Goal: Information Seeking & Learning: Learn about a topic

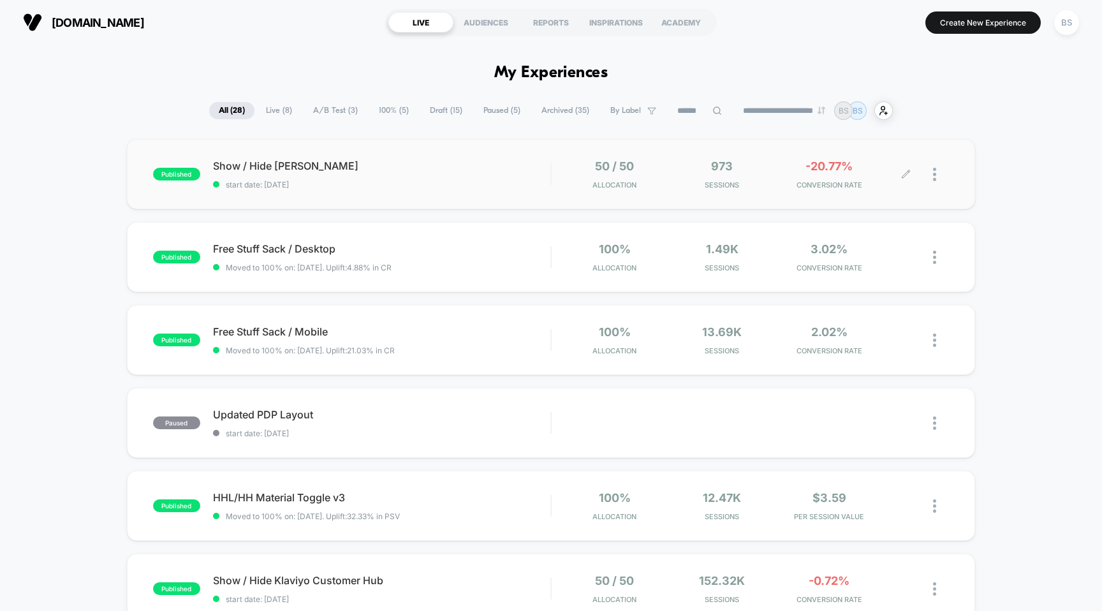
click at [701, 181] on span "Sessions" at bounding box center [721, 184] width 101 height 9
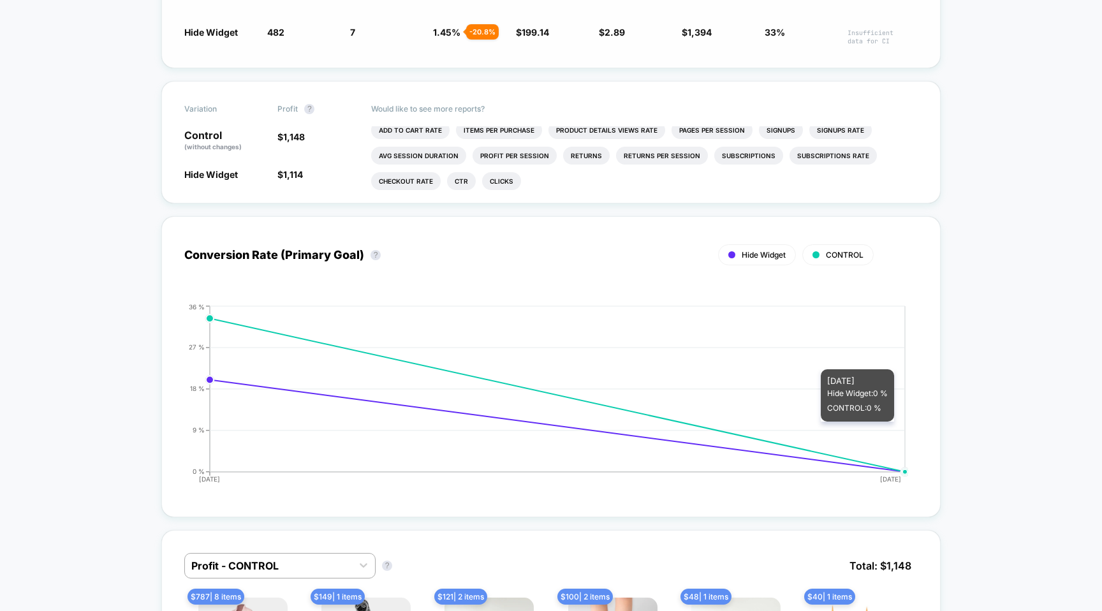
scroll to position [303, 0]
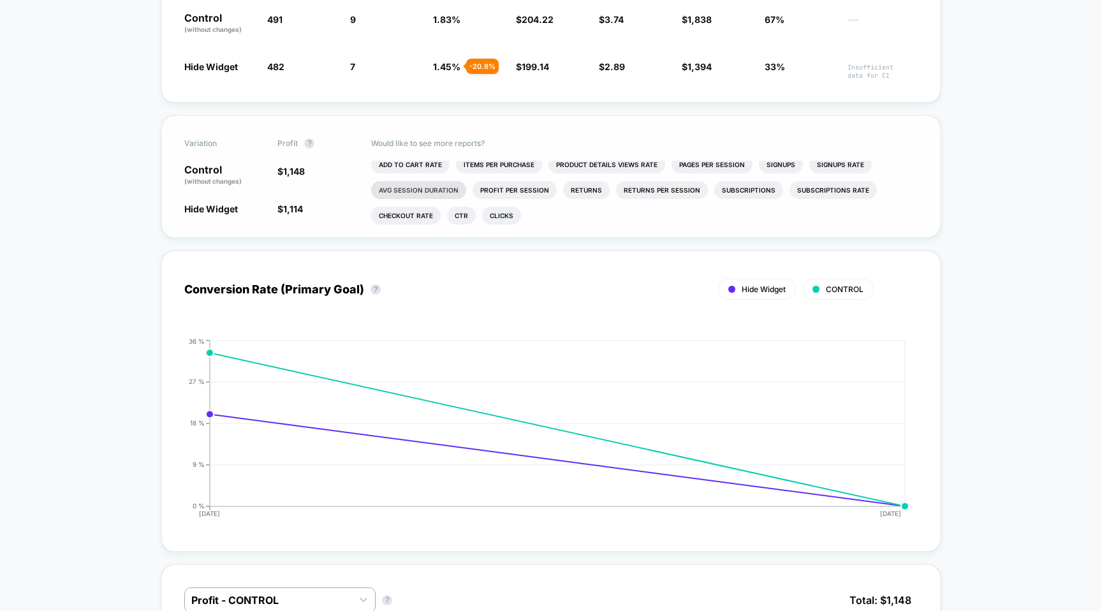
click at [431, 190] on li "Avg Session Duration" at bounding box center [418, 190] width 95 height 18
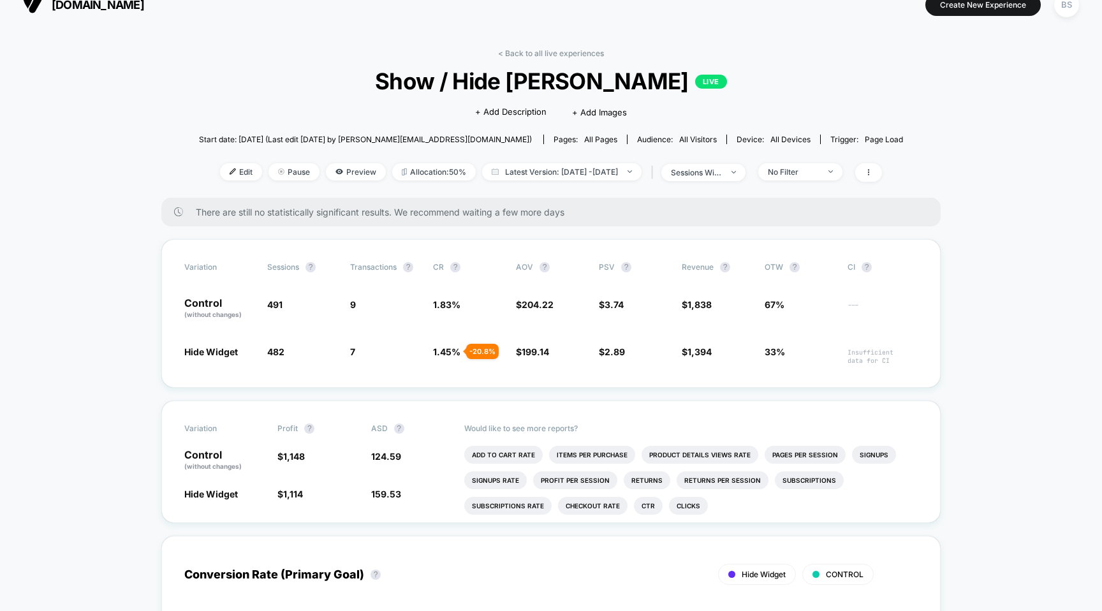
scroll to position [23, 0]
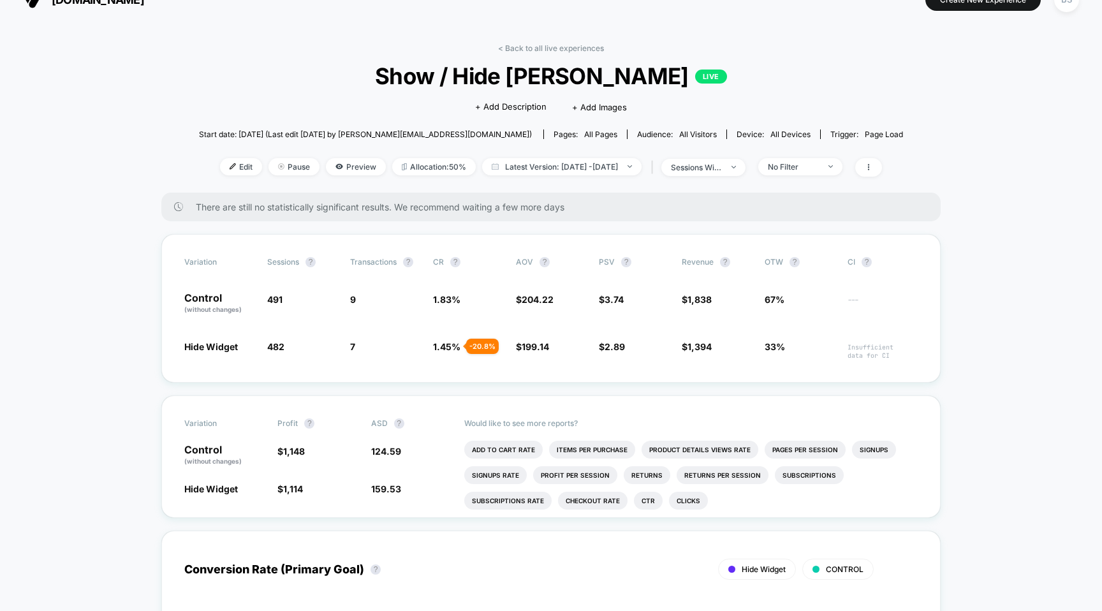
click at [512, 52] on div "< Back to all live experiences Show / Hide [PERSON_NAME] LIVE Click to edit exp…" at bounding box center [551, 117] width 704 height 149
click at [526, 46] on link "< Back to all live experiences" at bounding box center [551, 48] width 106 height 10
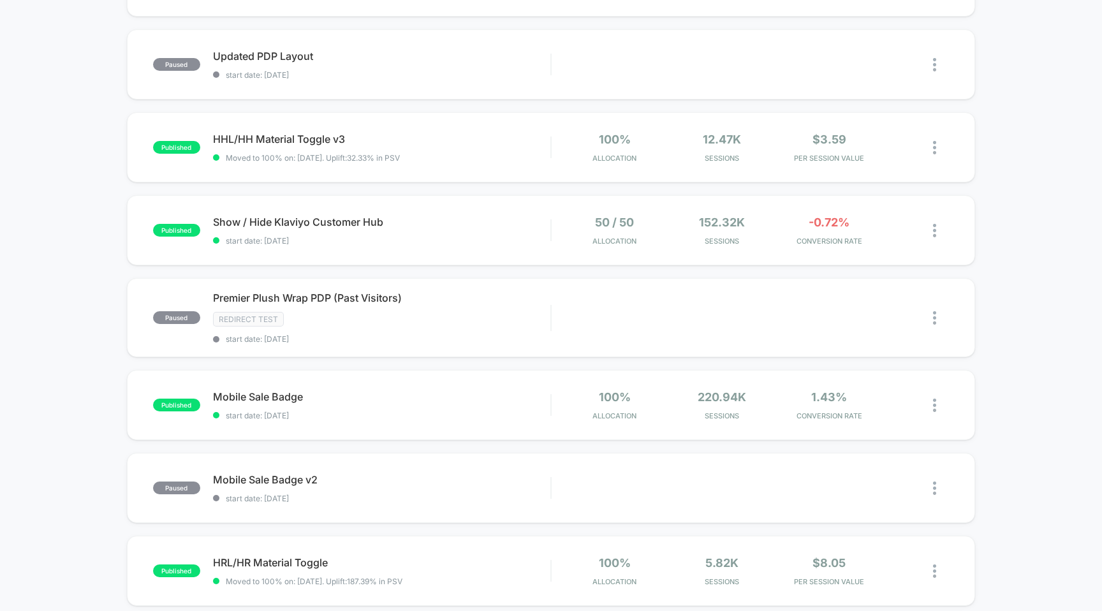
scroll to position [379, 0]
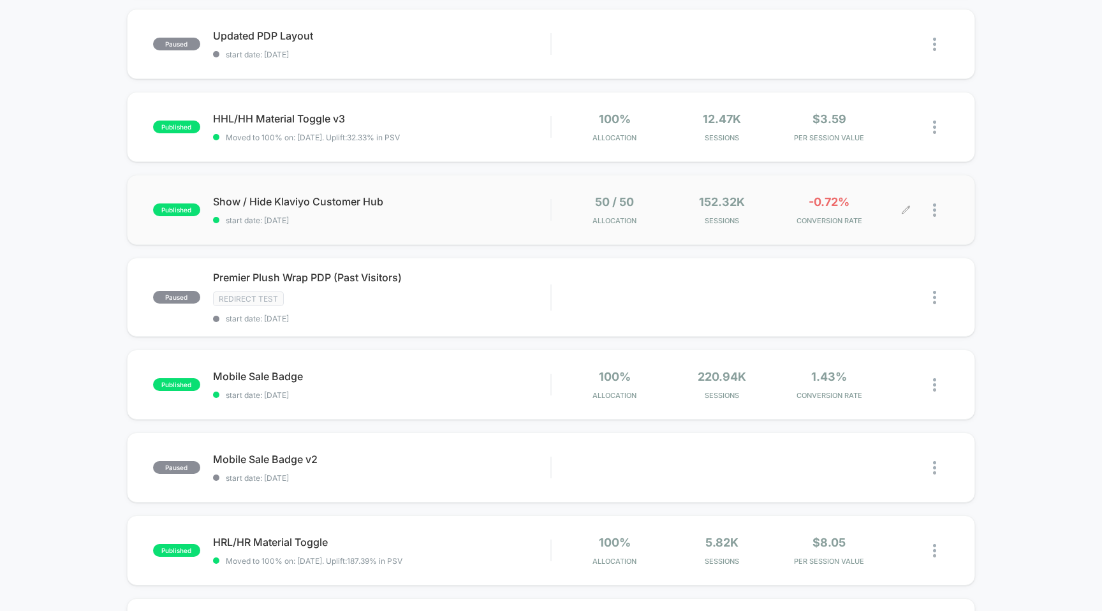
click at [562, 217] on div "50 / 50 Allocation 152.32k Sessions -0.72% CONVERSION RATE" at bounding box center [750, 210] width 398 height 30
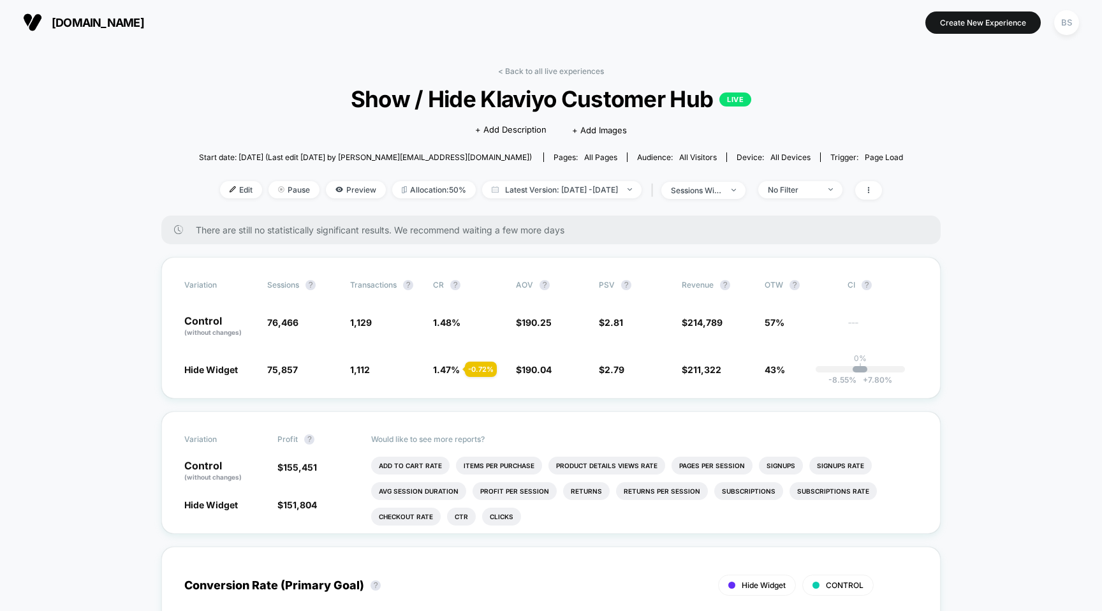
scroll to position [3, 0]
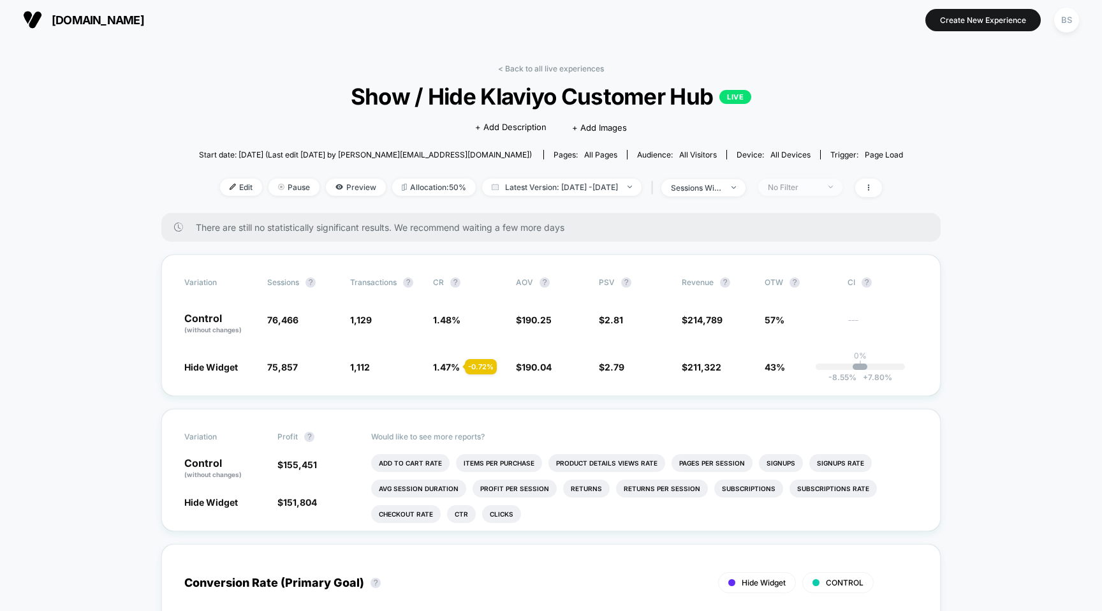
click at [829, 180] on span "No Filter" at bounding box center [800, 187] width 84 height 17
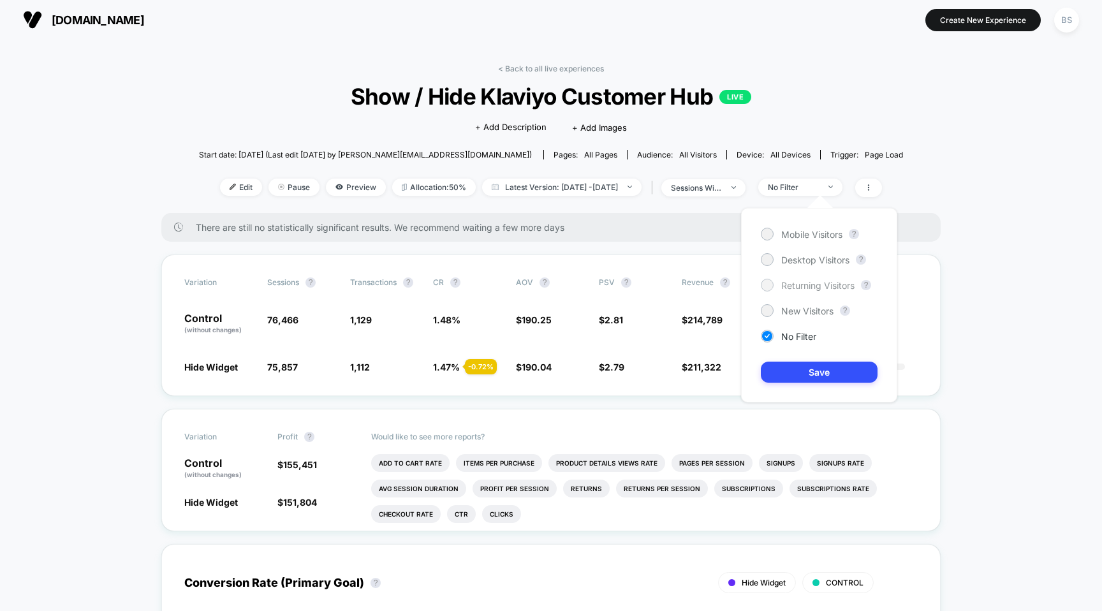
click at [792, 280] on span "Returning Visitors" at bounding box center [817, 285] width 73 height 11
click at [812, 367] on button "Save" at bounding box center [819, 372] width 117 height 21
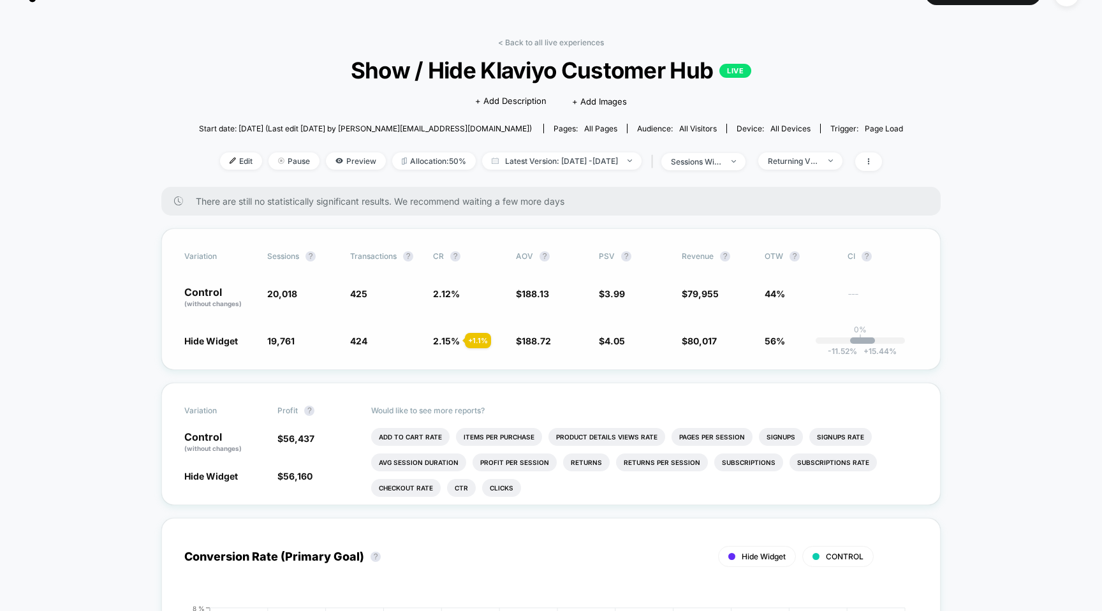
scroll to position [30, 0]
click at [842, 154] on span "Returning Visitors" at bounding box center [800, 159] width 84 height 17
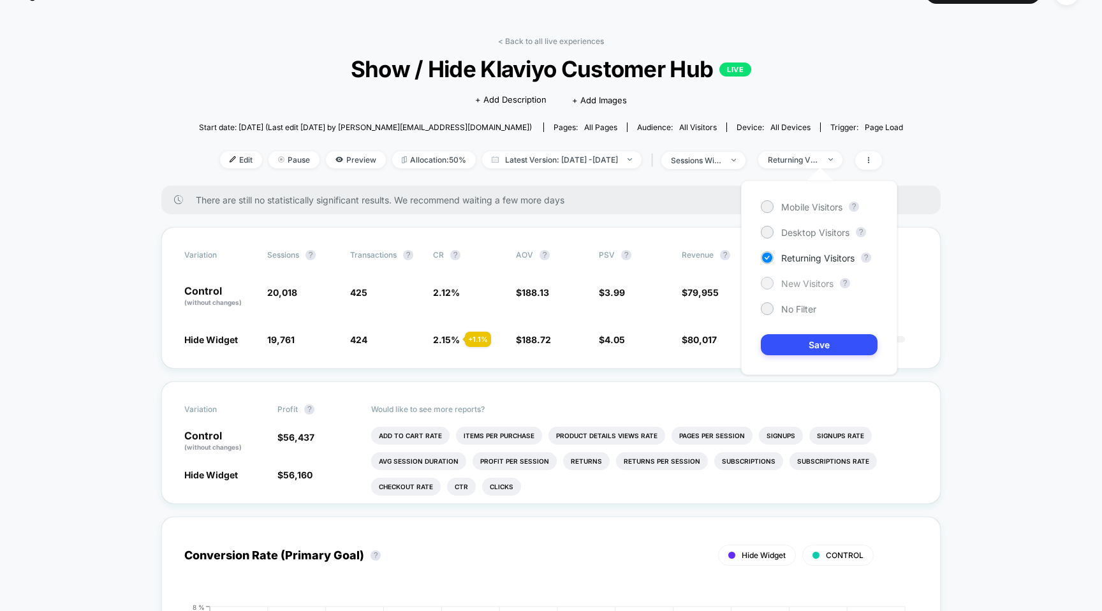
click at [785, 279] on span "New Visitors" at bounding box center [807, 283] width 52 height 11
click at [785, 342] on button "Save" at bounding box center [819, 344] width 117 height 21
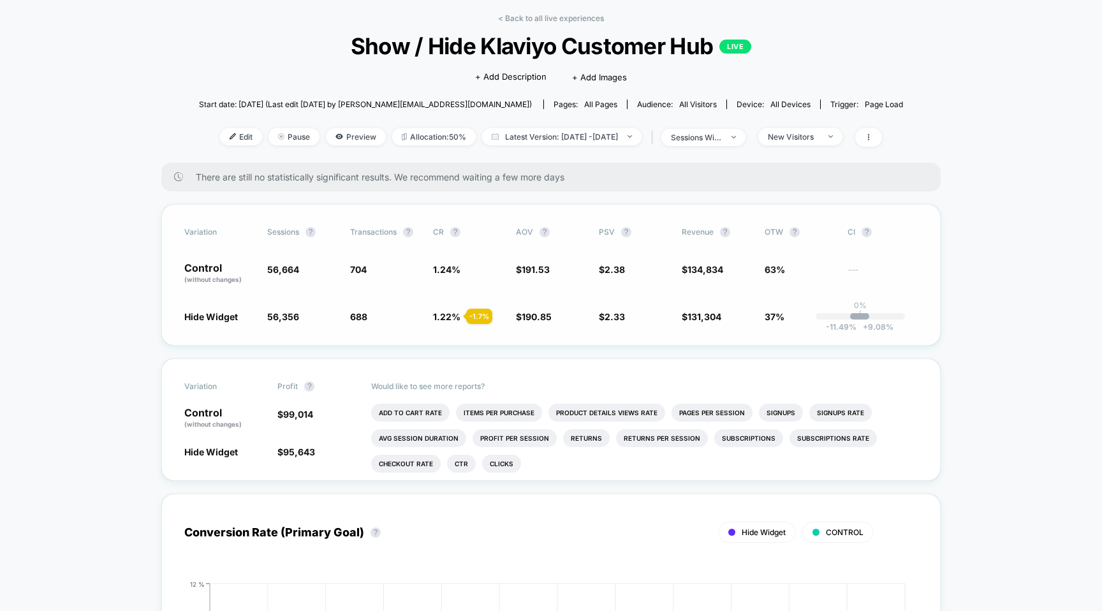
scroll to position [57, 0]
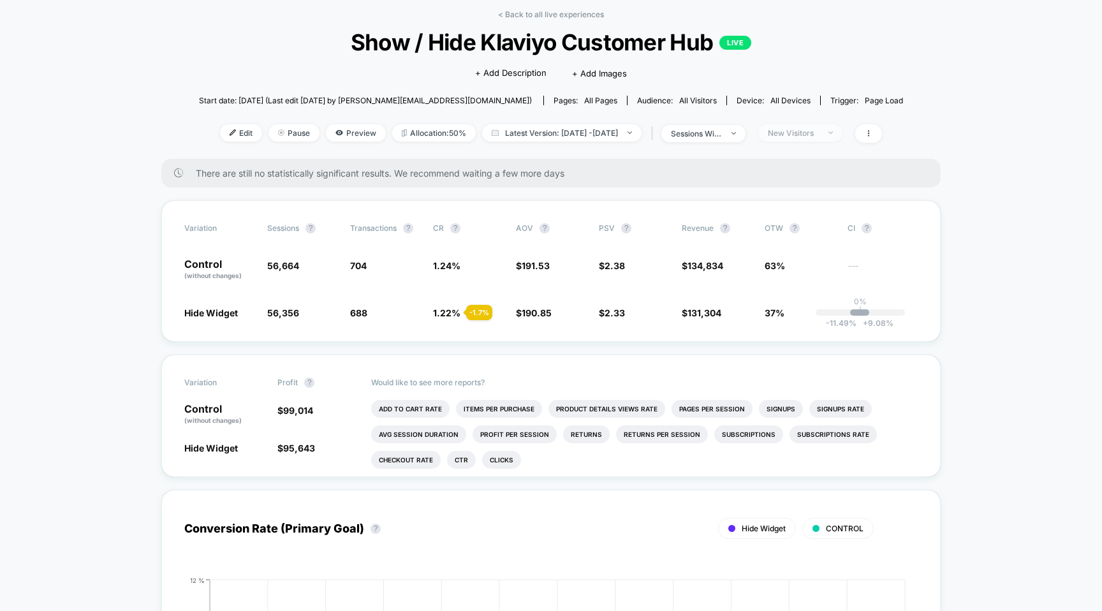
click at [819, 136] on div "New Visitors" at bounding box center [793, 133] width 51 height 10
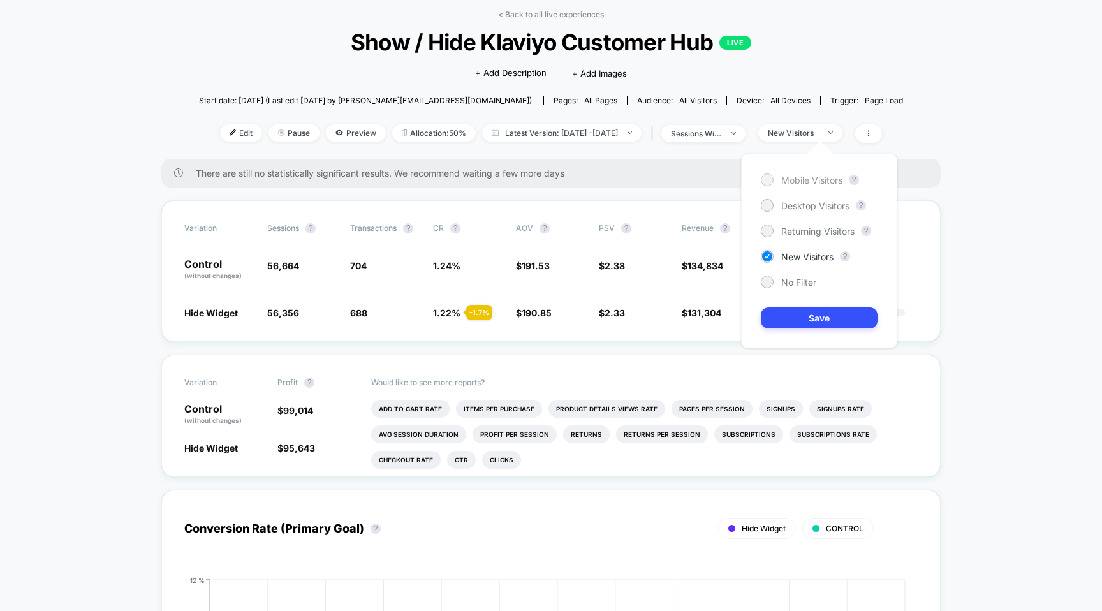
click at [791, 182] on span "Mobile Visitors" at bounding box center [811, 180] width 61 height 11
click at [807, 312] on button "Save" at bounding box center [819, 317] width 117 height 21
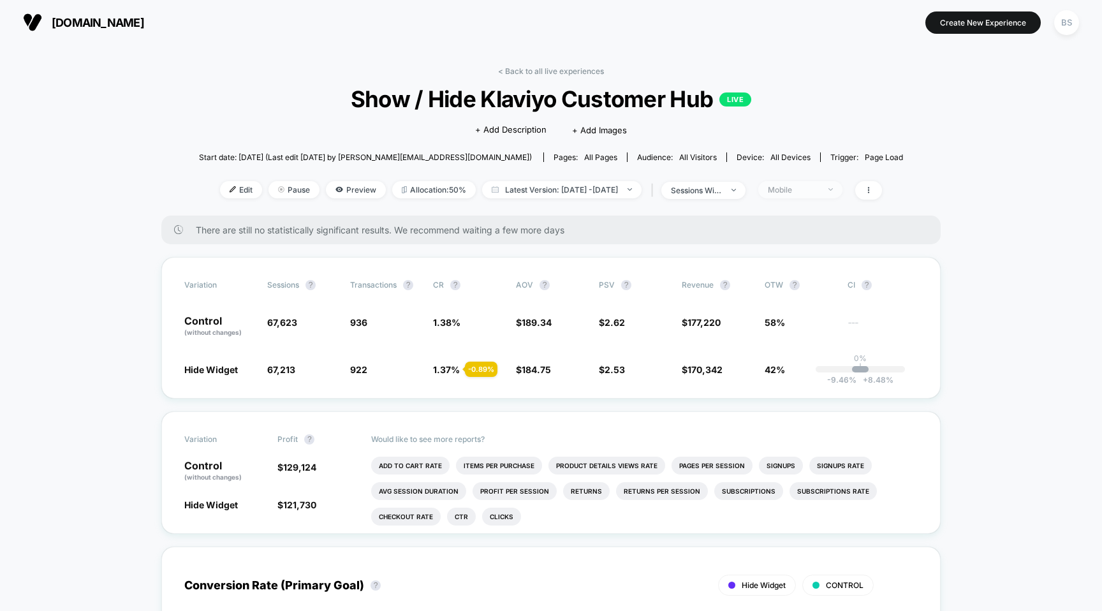
click at [842, 181] on span "Mobile" at bounding box center [800, 189] width 84 height 17
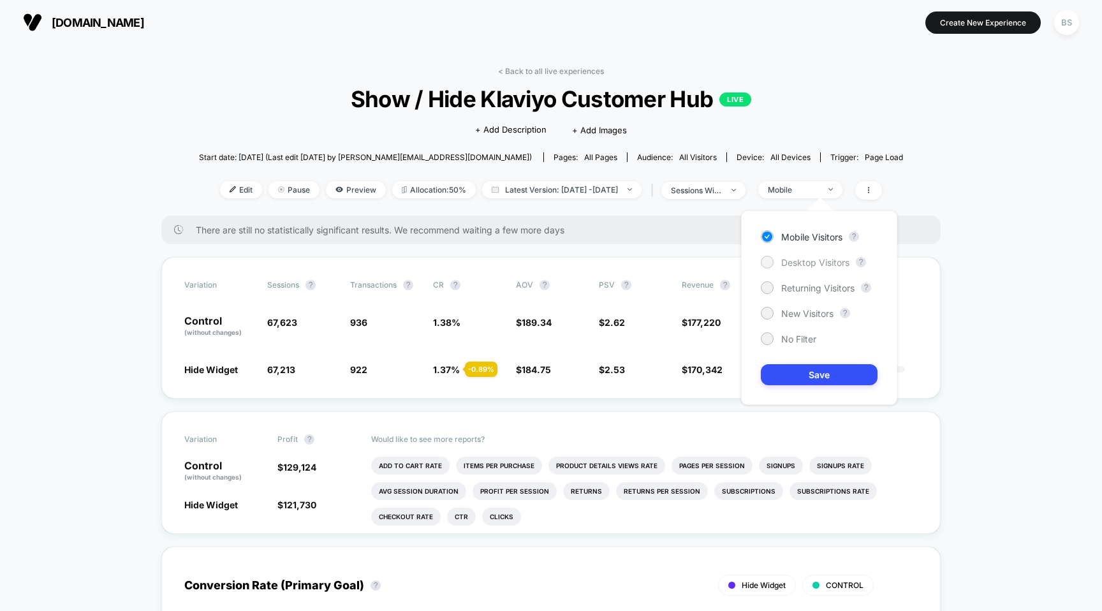
click at [790, 263] on span "Desktop Visitors" at bounding box center [815, 262] width 68 height 11
click at [781, 379] on button "Save" at bounding box center [819, 374] width 117 height 21
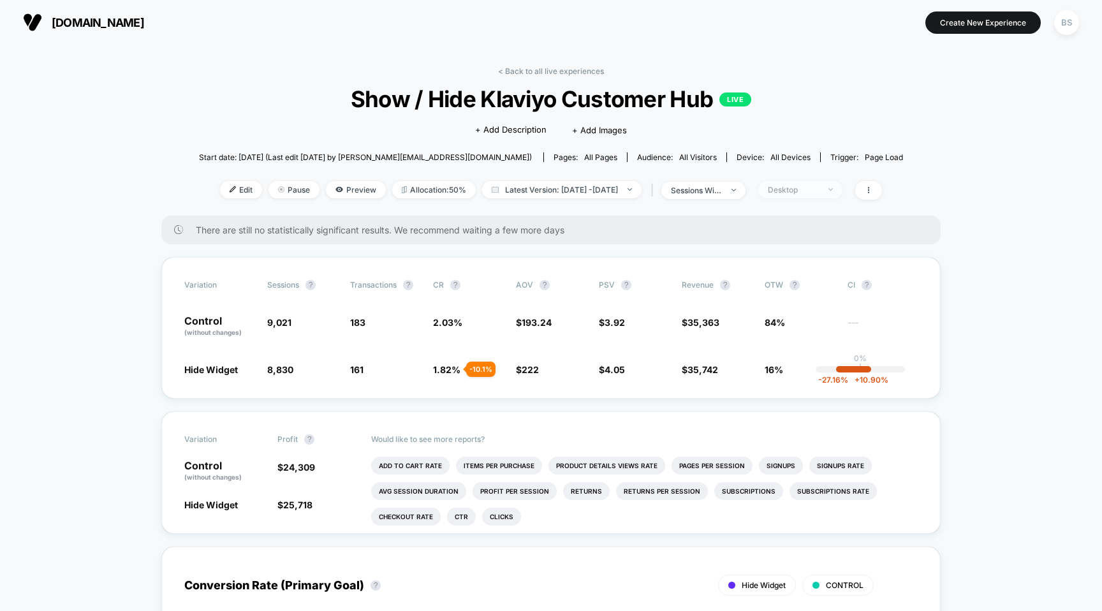
click at [807, 183] on span "Desktop" at bounding box center [800, 189] width 84 height 17
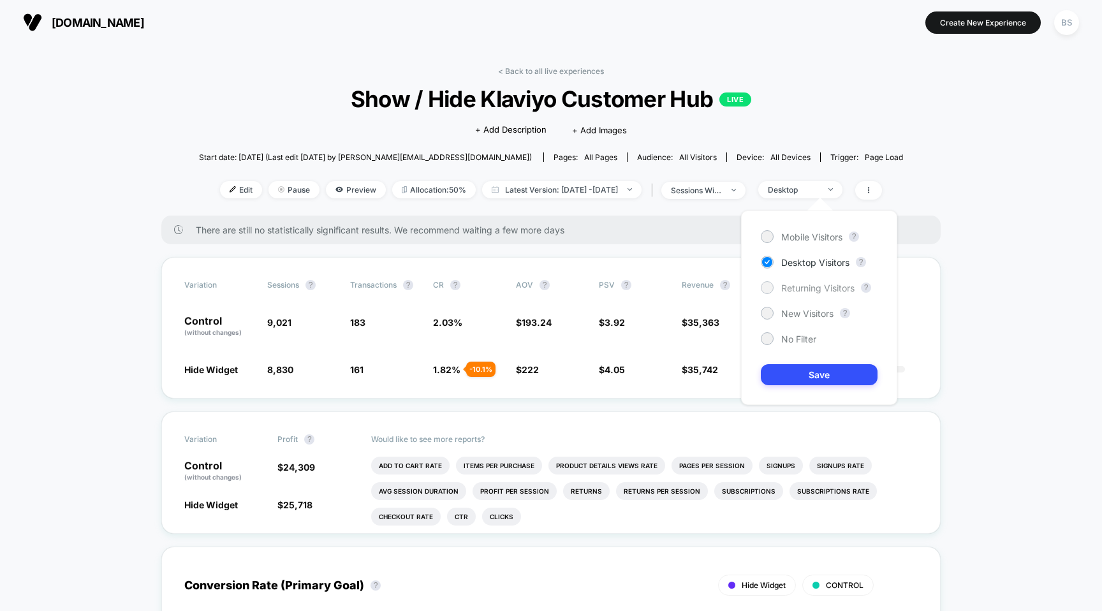
click at [798, 284] on span "Returning Visitors" at bounding box center [817, 287] width 73 height 11
click at [789, 376] on button "Save" at bounding box center [819, 374] width 117 height 21
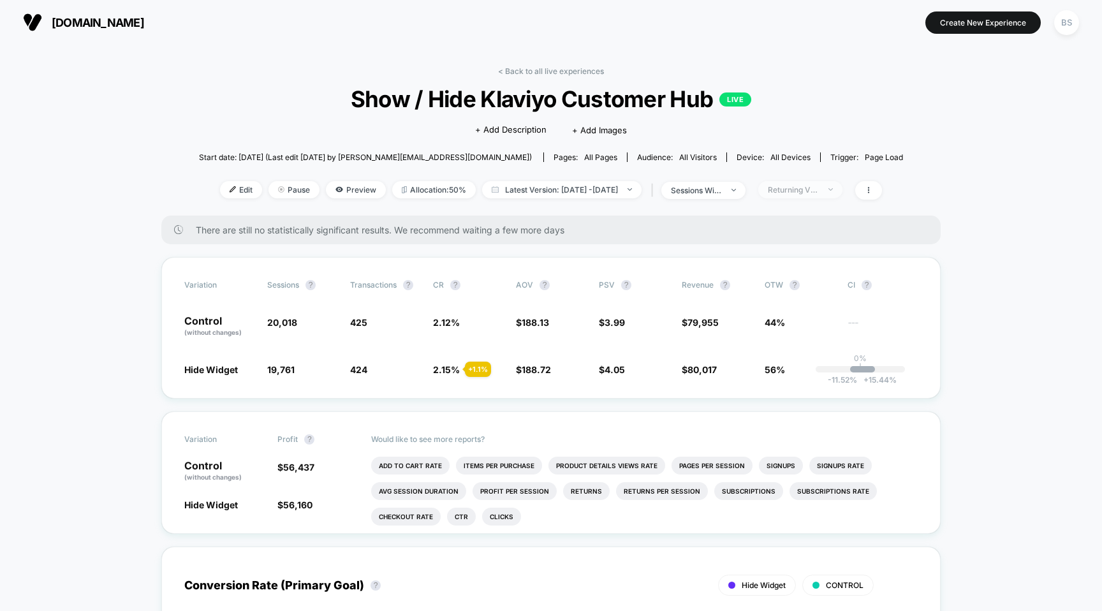
click at [819, 188] on div "Returning Visitors" at bounding box center [793, 190] width 51 height 10
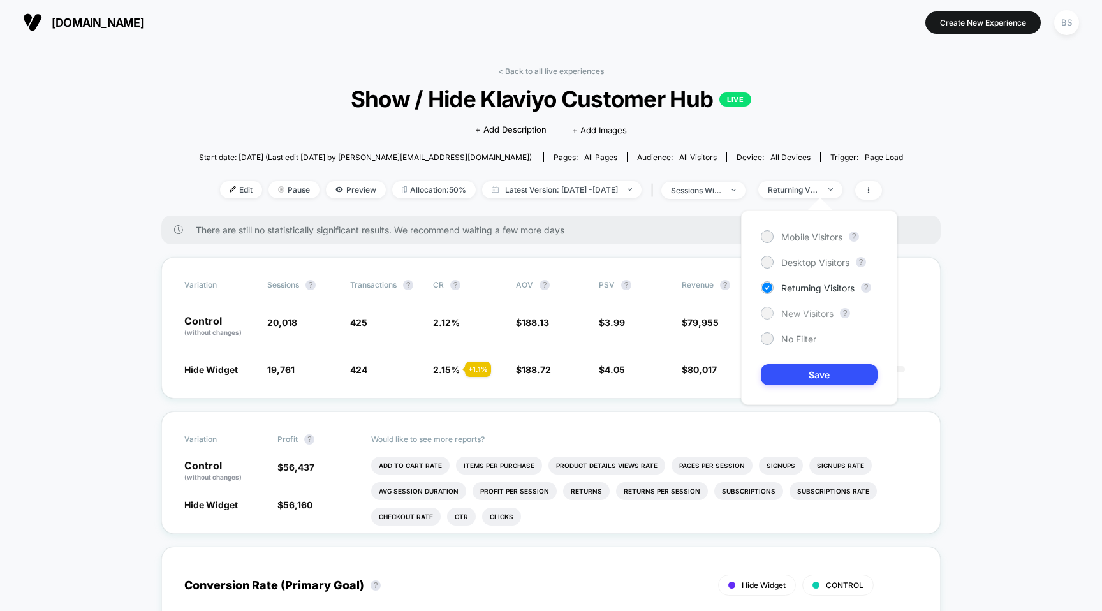
click at [794, 314] on span "New Visitors" at bounding box center [807, 313] width 52 height 11
click at [787, 373] on button "Save" at bounding box center [819, 374] width 117 height 21
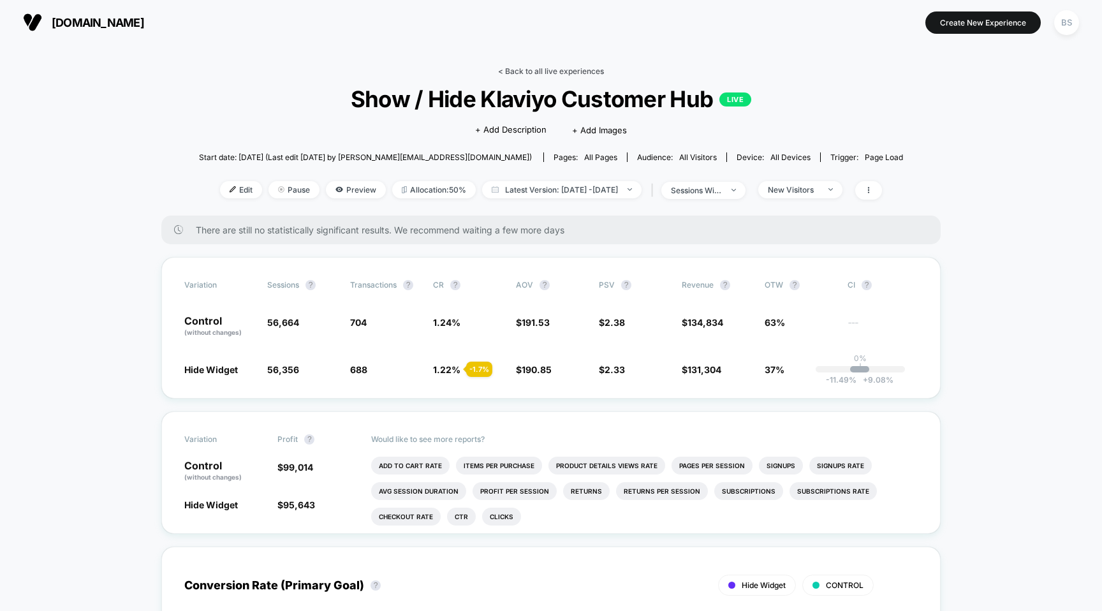
click at [542, 71] on link "< Back to all live experiences" at bounding box center [551, 71] width 106 height 10
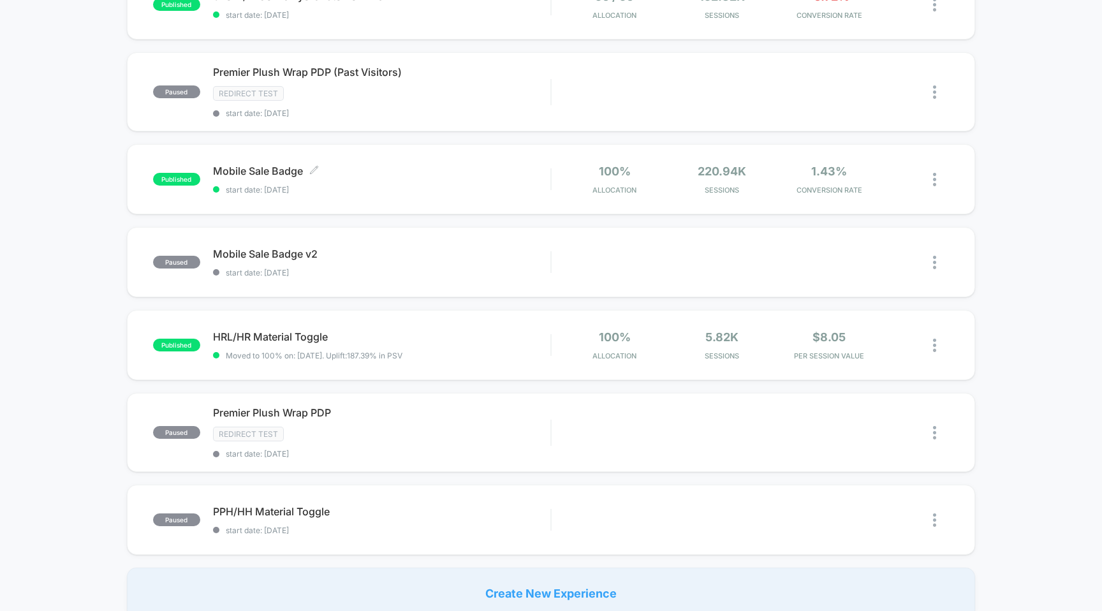
scroll to position [312, 0]
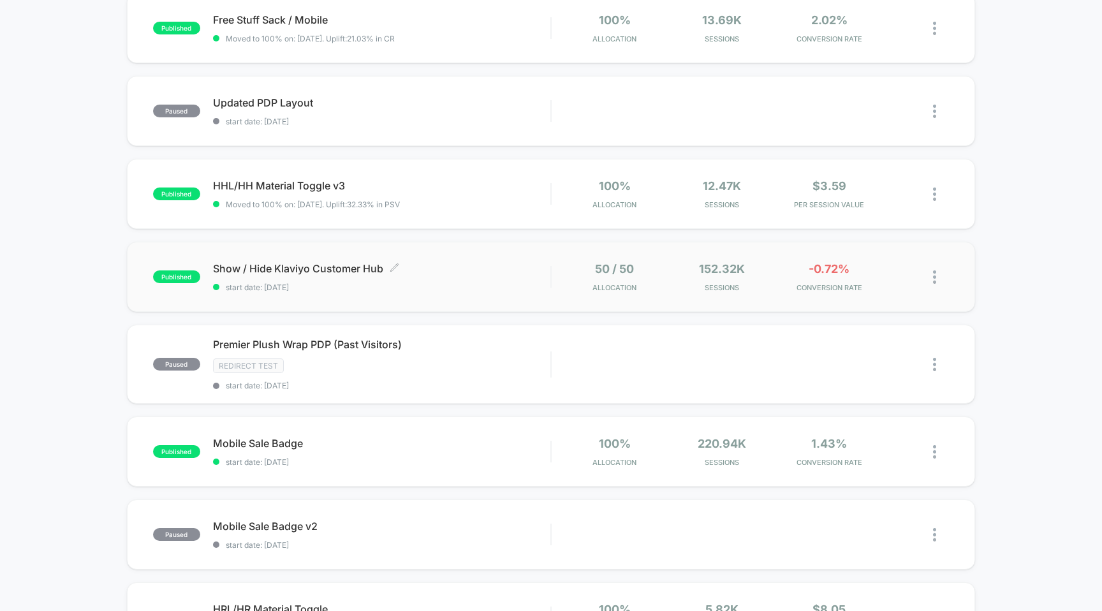
click at [500, 275] on div "Show / Hide Klaviyo Customer Hub Click to edit experience details Click to edit…" at bounding box center [382, 277] width 338 height 30
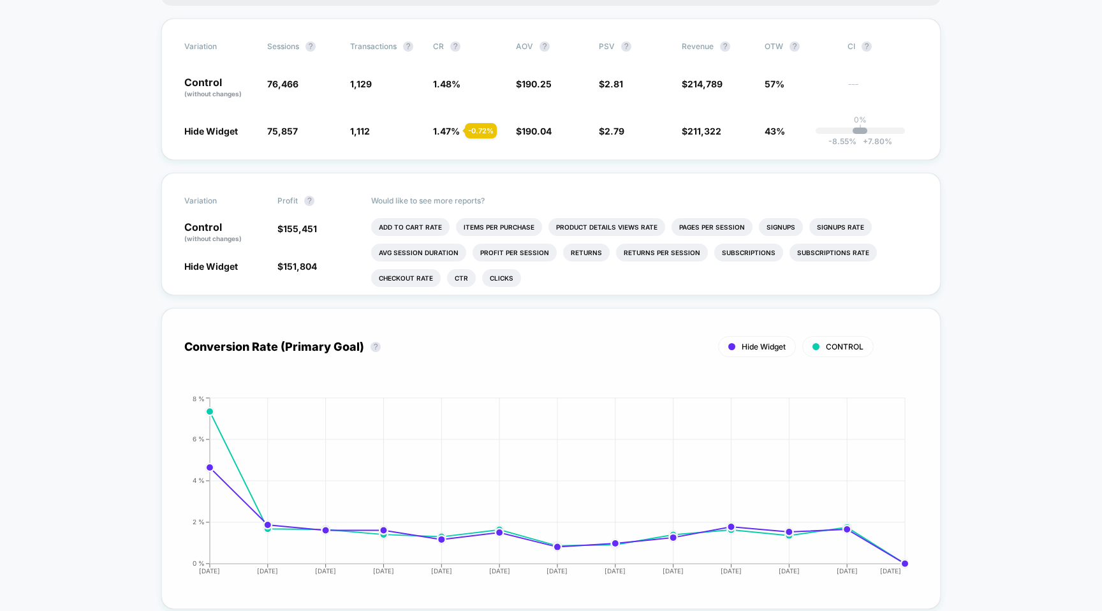
scroll to position [27, 0]
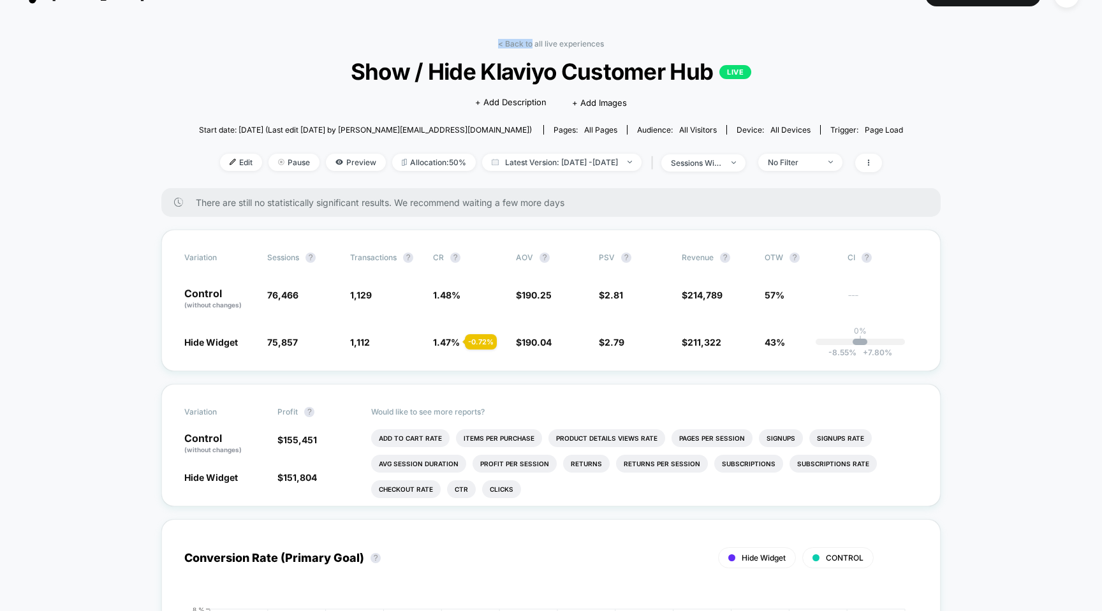
drag, startPoint x: 530, startPoint y: 42, endPoint x: 538, endPoint y: 20, distance: 23.6
click at [819, 165] on div "No Filter" at bounding box center [793, 162] width 51 height 10
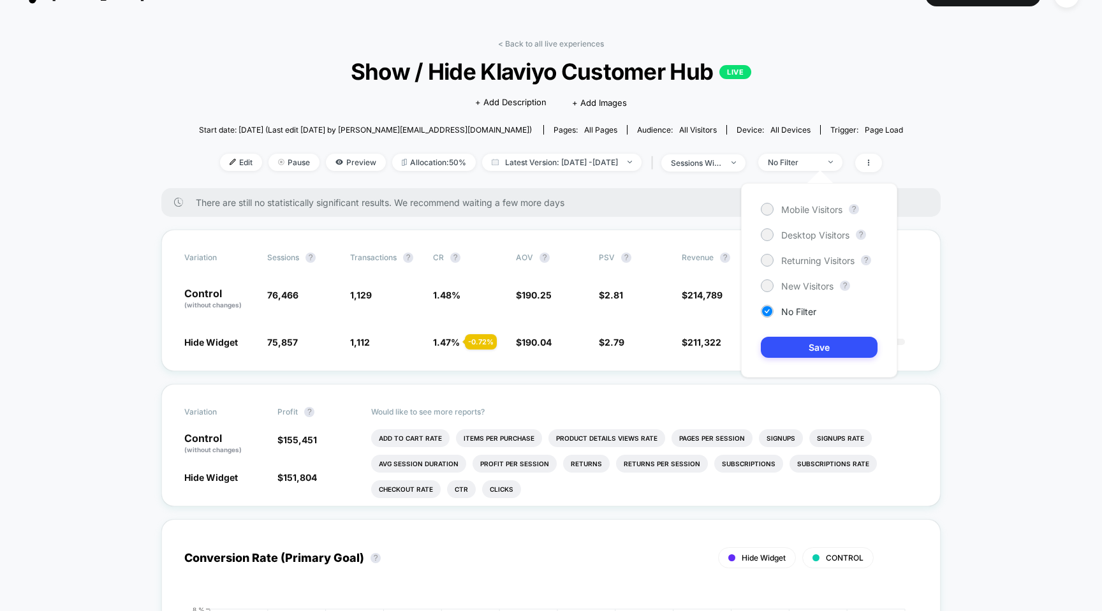
click at [782, 279] on div "Mobile Visitors ? Desktop Visitors ? Returning Visitors ? New Visitors ? No Fil…" at bounding box center [819, 280] width 156 height 194
click at [782, 290] on span "New Visitors" at bounding box center [807, 286] width 52 height 11
drag, startPoint x: 788, startPoint y: 288, endPoint x: 784, endPoint y: 342, distance: 55.0
click at [784, 342] on div "Mobile Visitors ? Desktop Visitors ? Returning Visitors ? New Visitors ? No Fil…" at bounding box center [819, 280] width 156 height 194
click at [784, 342] on button "Save" at bounding box center [819, 347] width 117 height 21
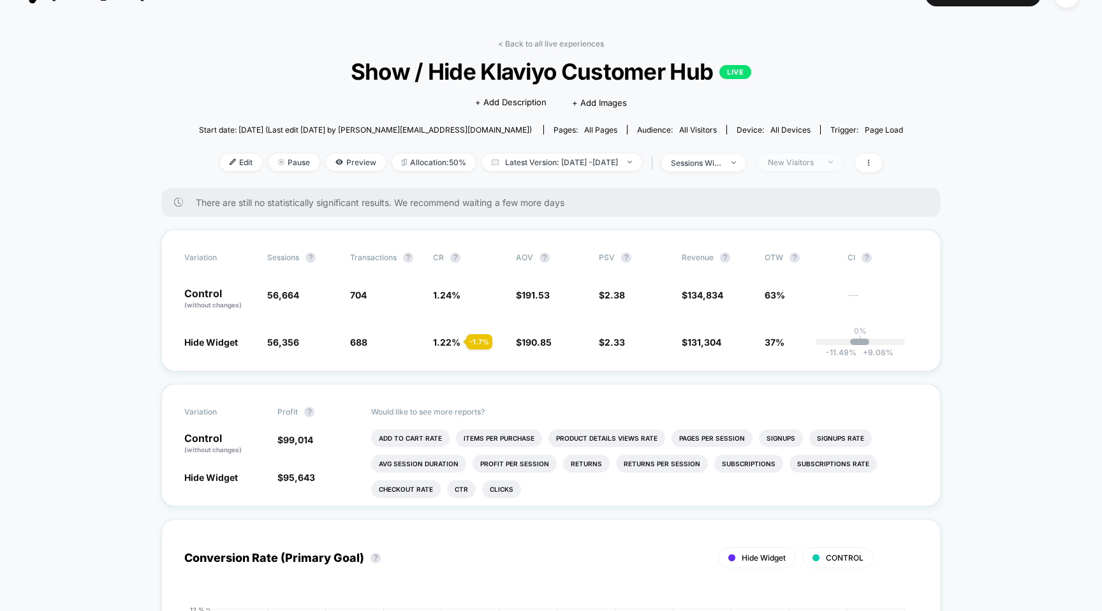
click at [814, 157] on div "New Visitors" at bounding box center [793, 162] width 51 height 10
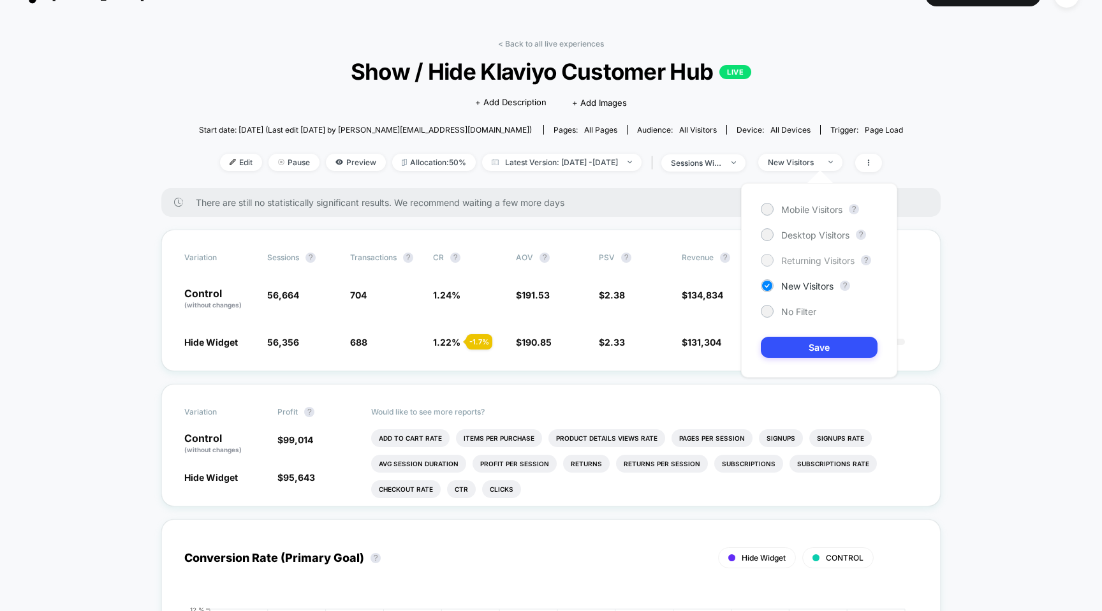
click at [791, 263] on span "Returning Visitors" at bounding box center [817, 260] width 73 height 11
click at [786, 335] on div "Mobile Visitors ? Desktop Visitors ? Returning Visitors ? New Visitors ? No Fil…" at bounding box center [819, 280] width 156 height 194
click at [786, 347] on button "Save" at bounding box center [819, 347] width 117 height 21
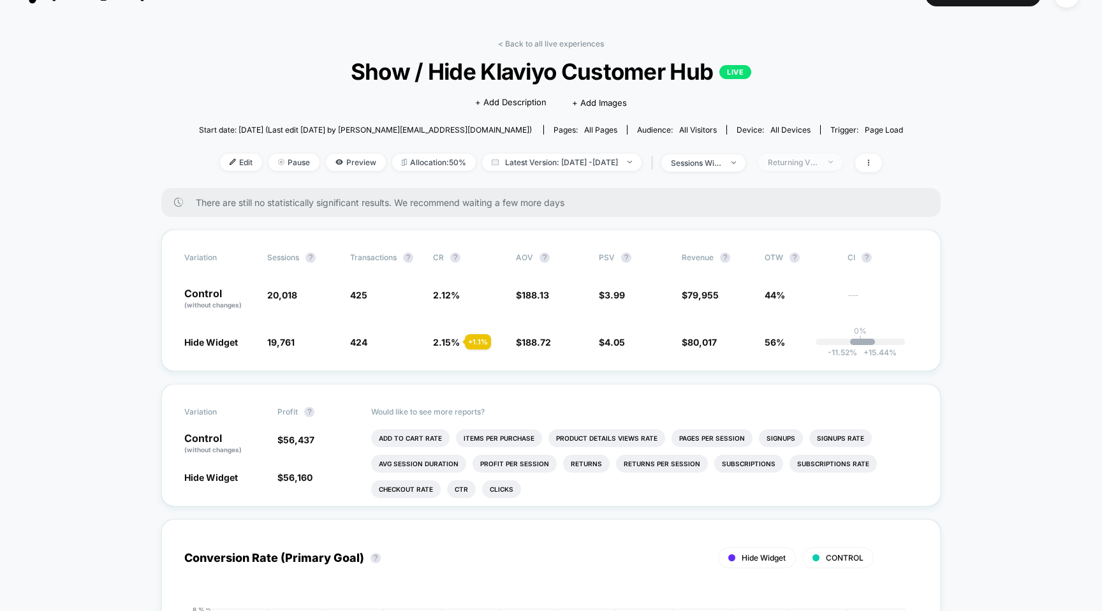
click at [804, 164] on div "Returning Visitors" at bounding box center [793, 162] width 51 height 10
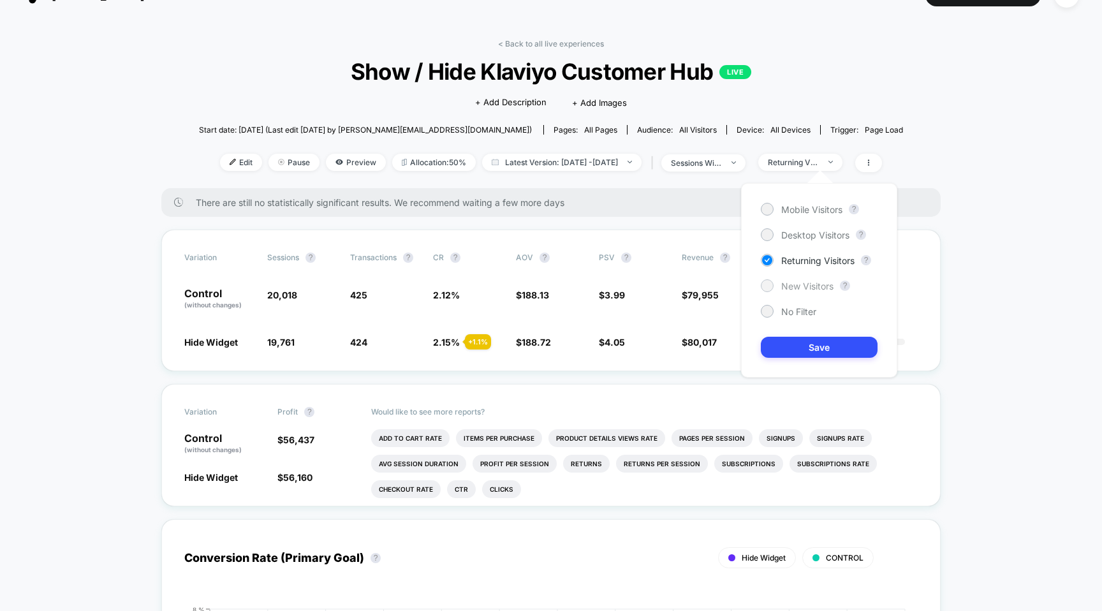
click at [803, 286] on span "New Visitors" at bounding box center [807, 286] width 52 height 11
click at [798, 353] on button "Save" at bounding box center [819, 347] width 117 height 21
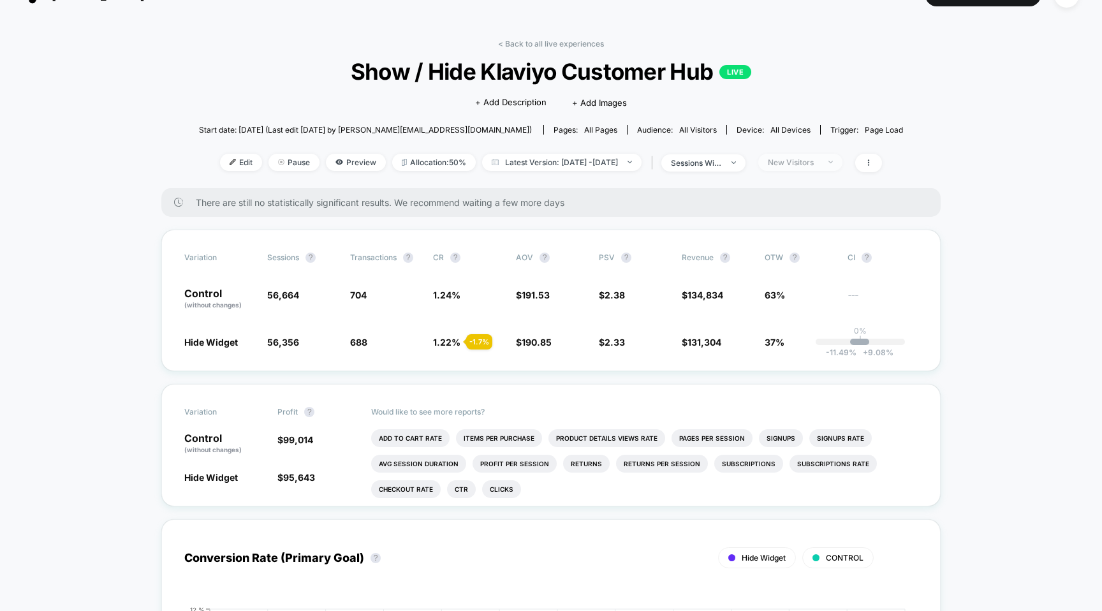
click at [819, 162] on div "New Visitors" at bounding box center [793, 162] width 51 height 10
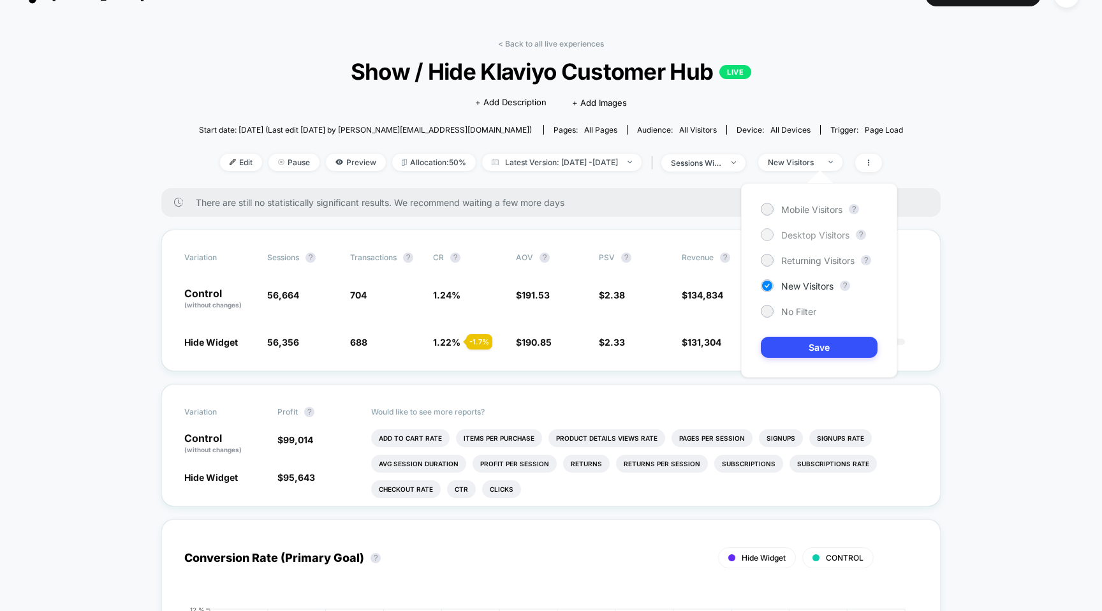
click at [807, 237] on span "Desktop Visitors" at bounding box center [815, 235] width 68 height 11
click at [791, 330] on div "Mobile Visitors ? Desktop Visitors ? Returning Visitors ? New Visitors ? No Fil…" at bounding box center [819, 280] width 156 height 194
click at [789, 344] on button "Save" at bounding box center [819, 347] width 117 height 21
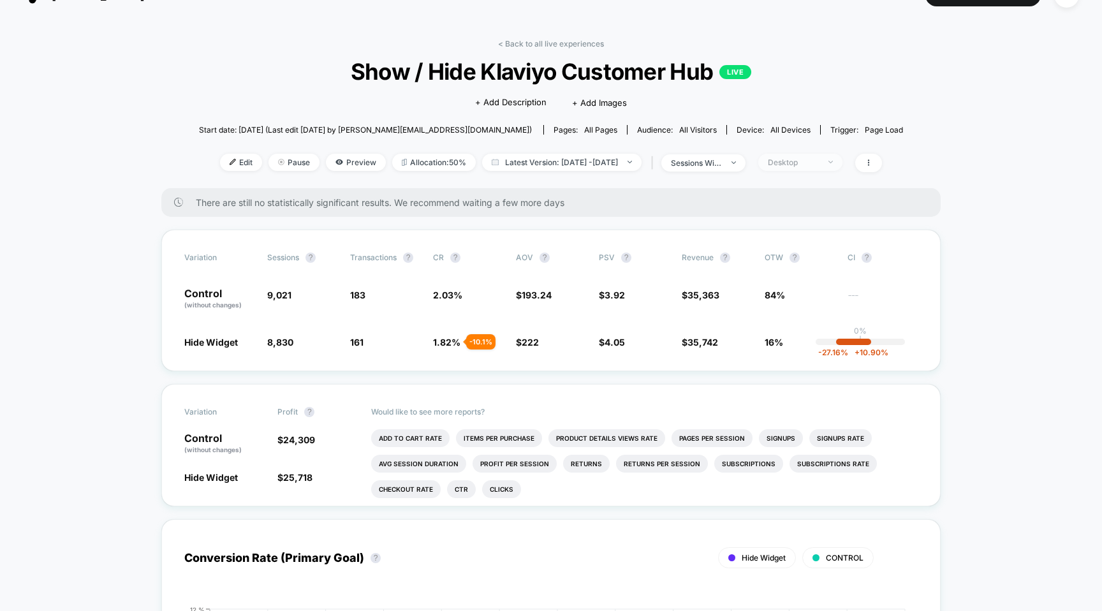
click at [811, 157] on div "Desktop" at bounding box center [793, 162] width 51 height 10
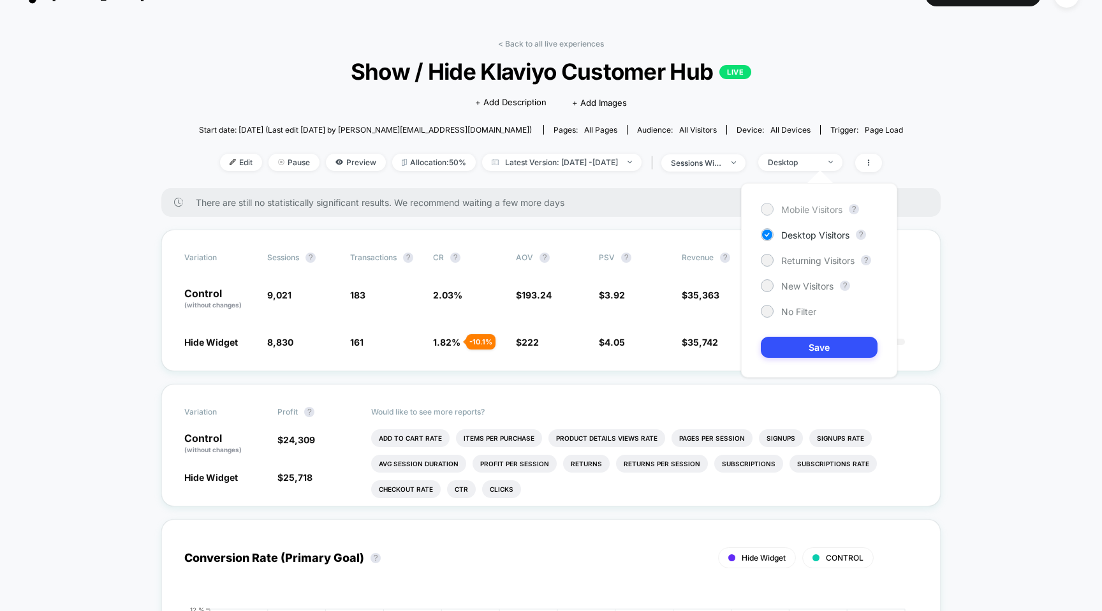
click at [796, 215] on div "Mobile Visitors" at bounding box center [802, 209] width 82 height 13
click at [796, 349] on button "Save" at bounding box center [819, 347] width 117 height 21
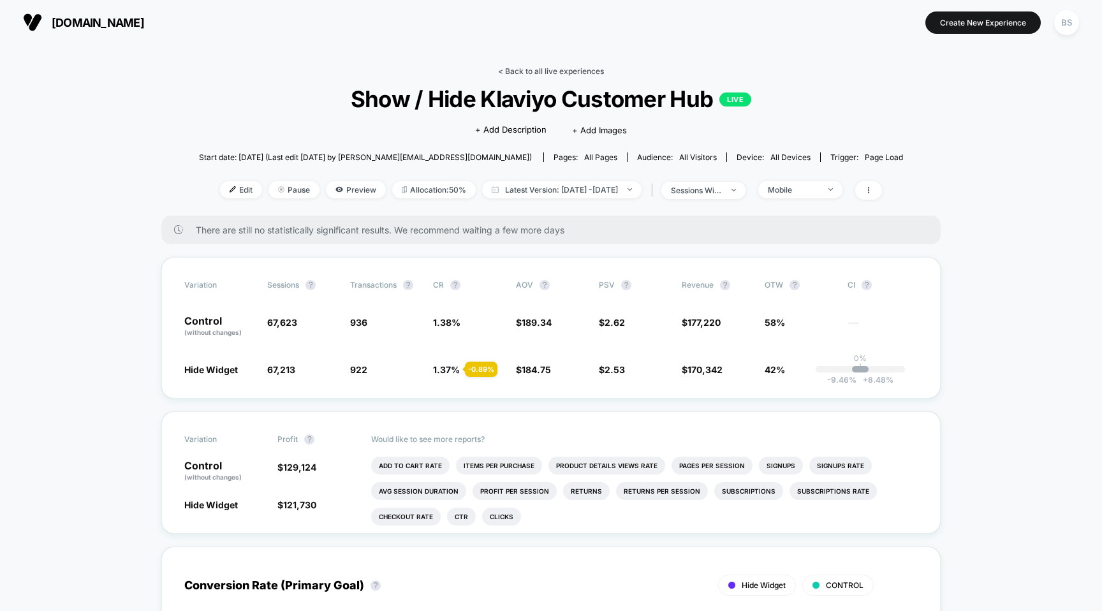
click at [515, 74] on link "< Back to all live experiences" at bounding box center [551, 71] width 106 height 10
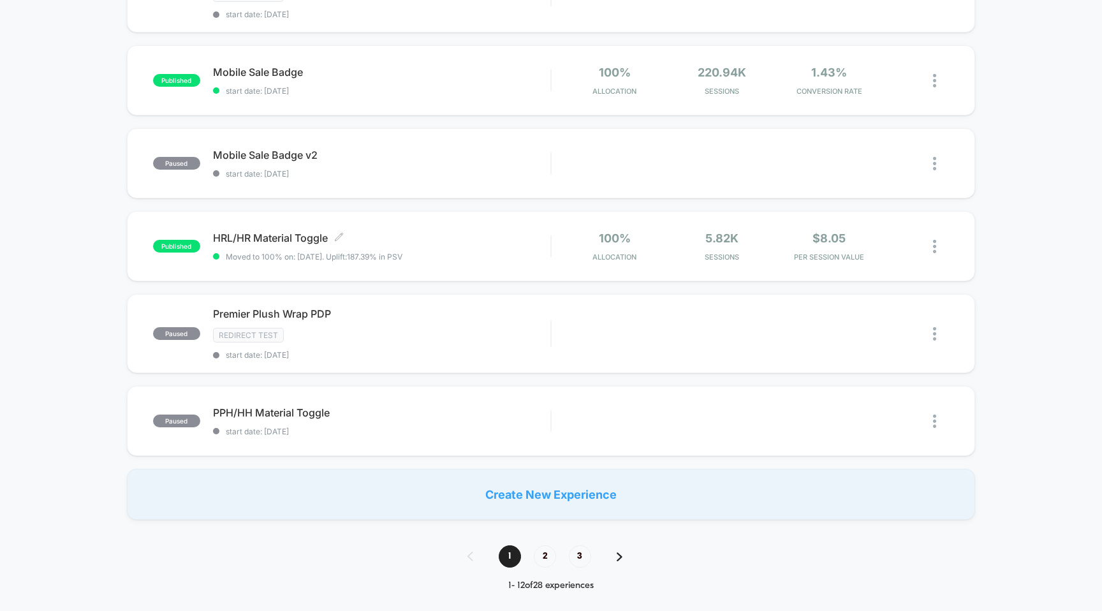
scroll to position [683, 0]
click at [541, 562] on span "2" at bounding box center [545, 555] width 22 height 22
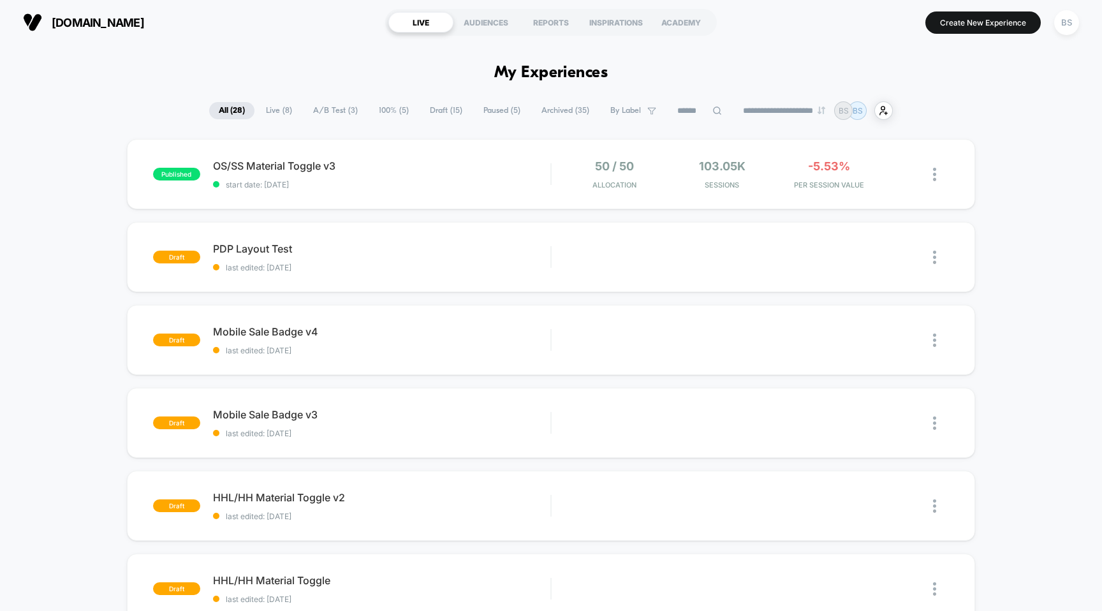
click at [281, 106] on span "Live ( 8 )" at bounding box center [278, 110] width 45 height 17
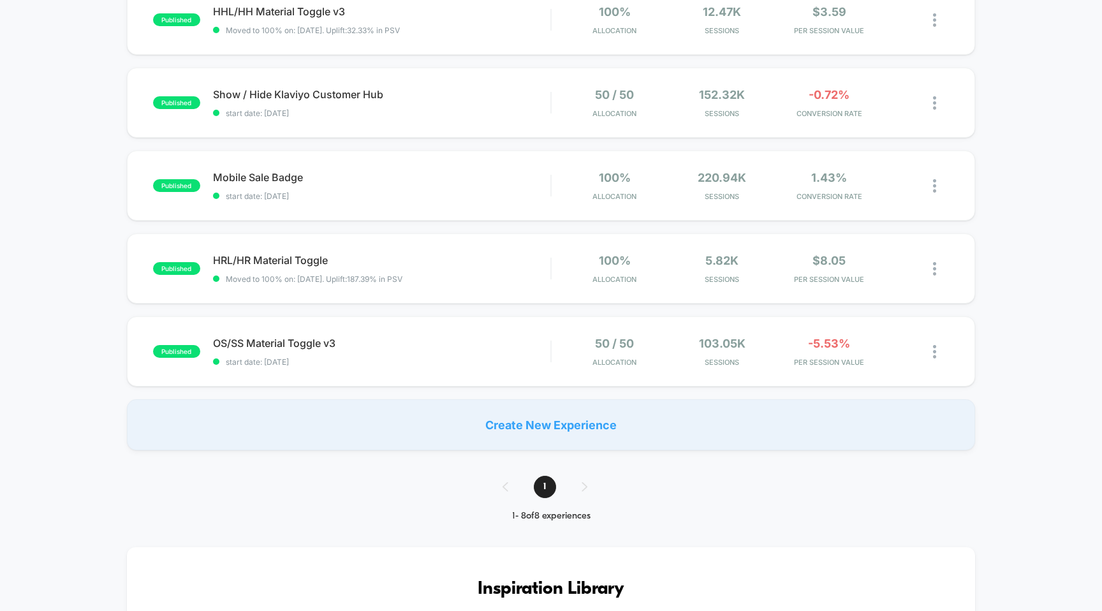
scroll to position [418, 0]
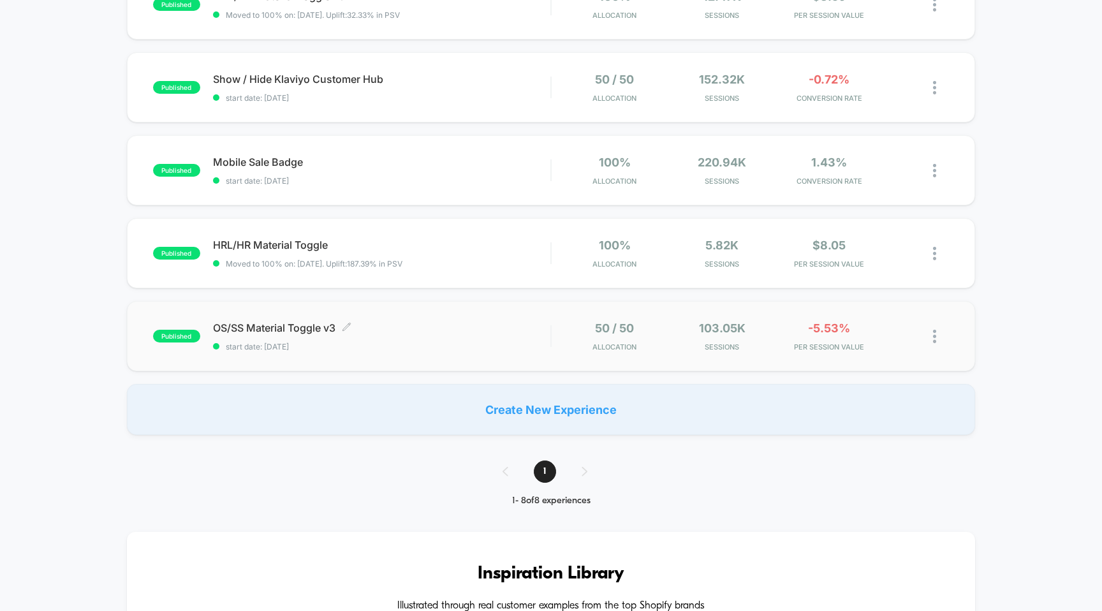
click at [481, 347] on span "start date: [DATE]" at bounding box center [382, 347] width 338 height 10
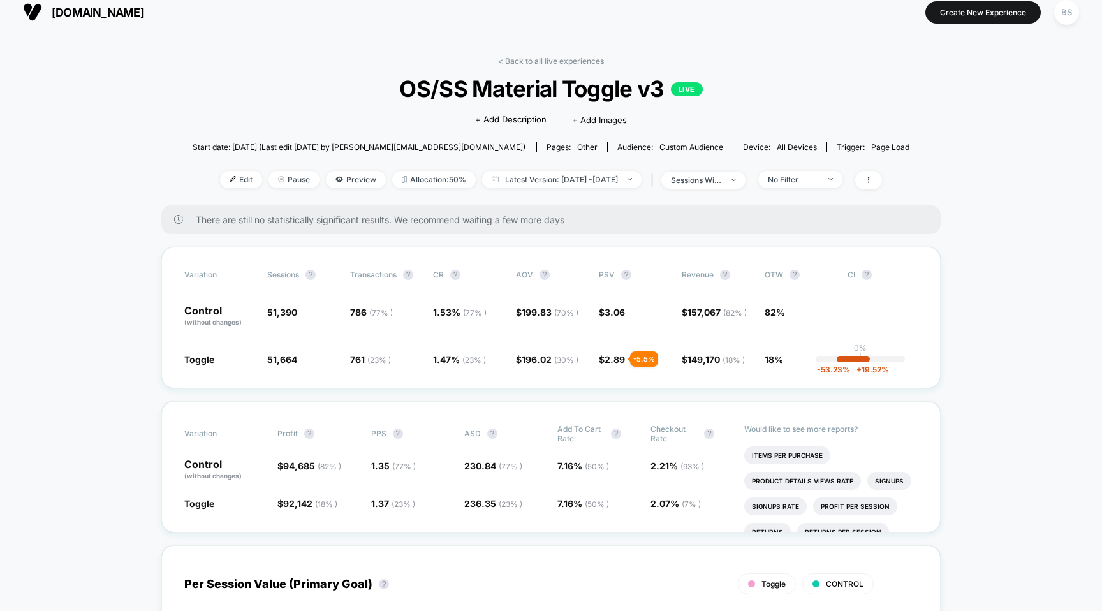
scroll to position [14, 0]
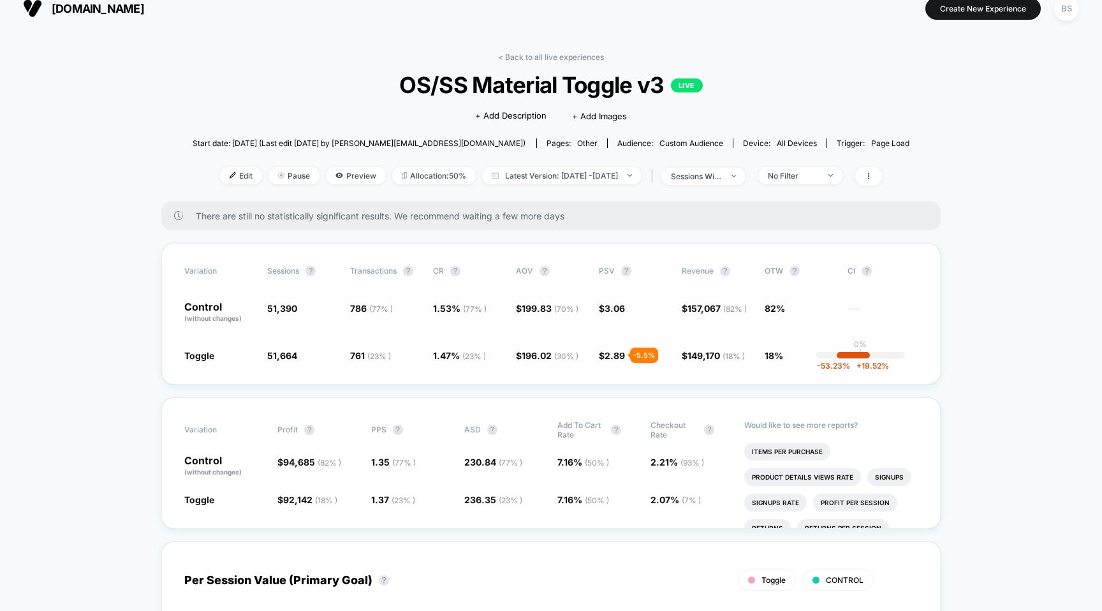
click at [708, 304] on span "157,067 ( 82 % )" at bounding box center [716, 308] width 59 height 11
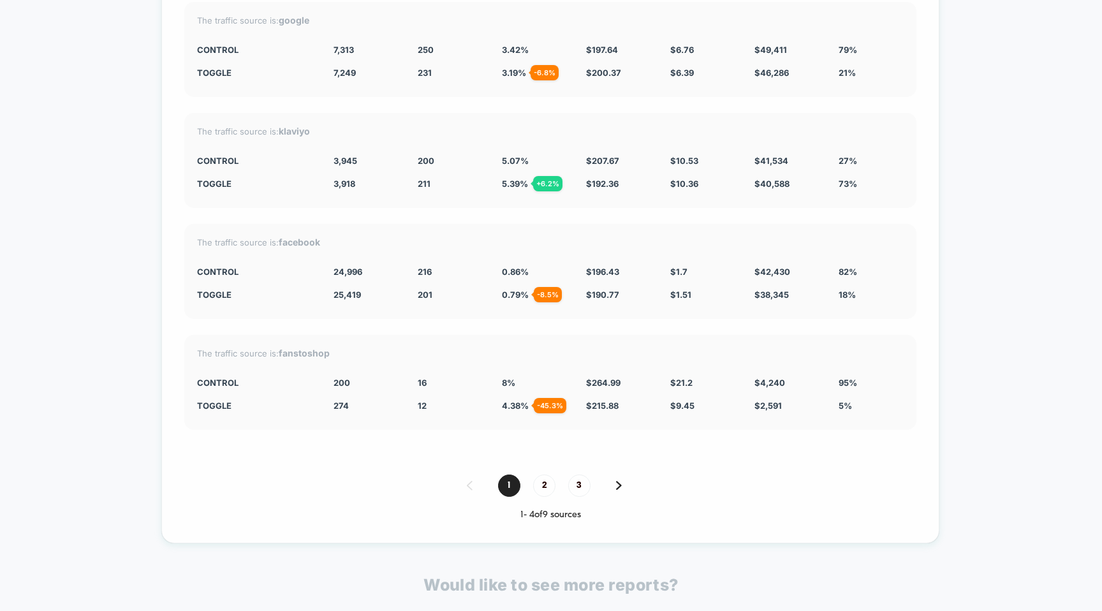
scroll to position [3658, 0]
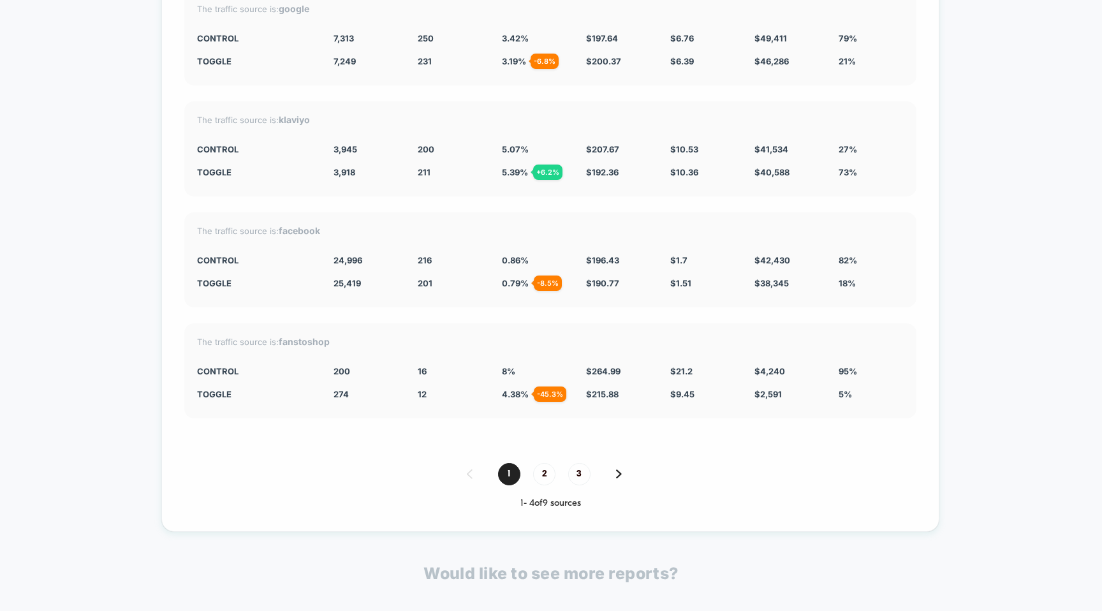
click at [559, 463] on div "1 2 3" at bounding box center [550, 474] width 732 height 22
click at [555, 467] on div "1 2 3" at bounding box center [550, 474] width 732 height 22
click at [544, 468] on span "2" at bounding box center [544, 474] width 22 height 22
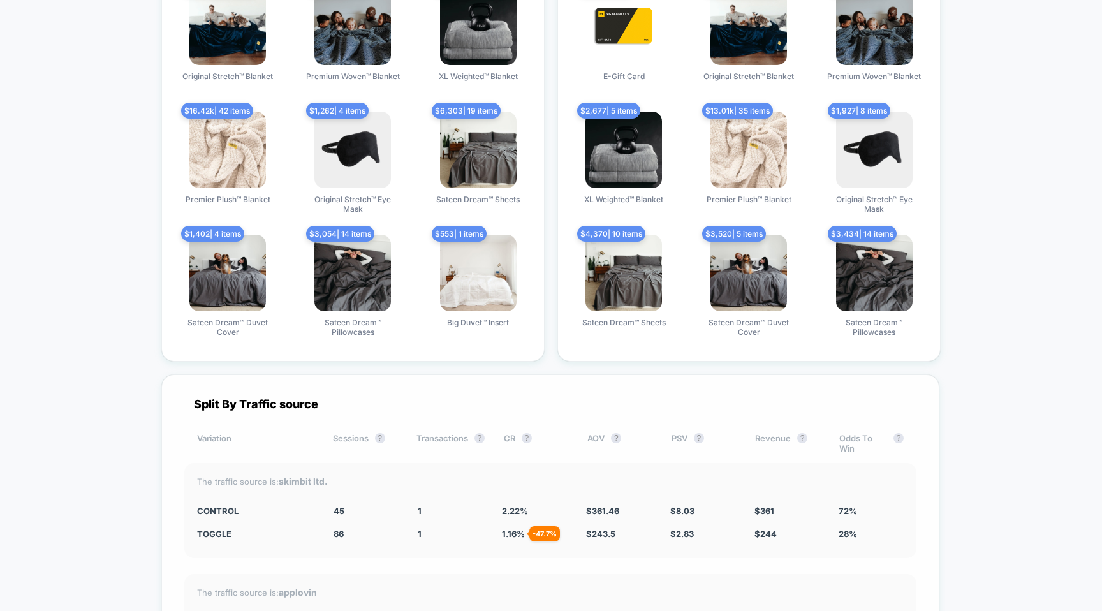
scroll to position [2886, 0]
